Goal: Find specific page/section: Find specific page/section

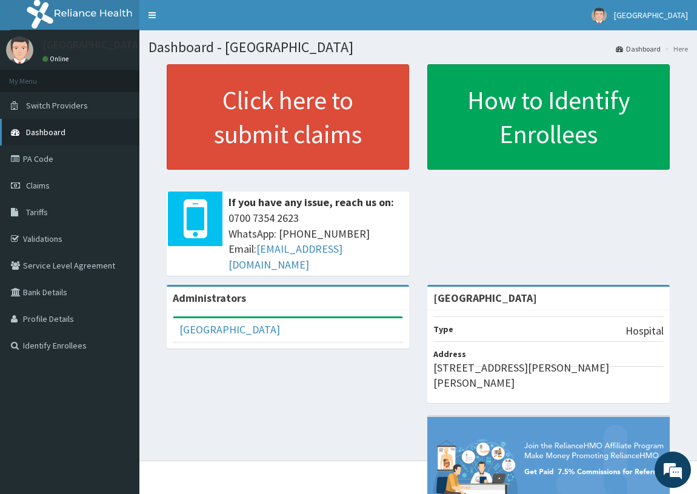
click at [49, 127] on span "Dashboard" at bounding box center [45, 132] width 39 height 11
click at [60, 233] on link "Validations" at bounding box center [69, 239] width 139 height 27
